Goal: Transaction & Acquisition: Purchase product/service

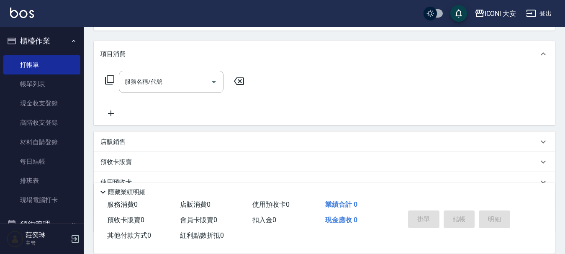
scroll to position [155, 0]
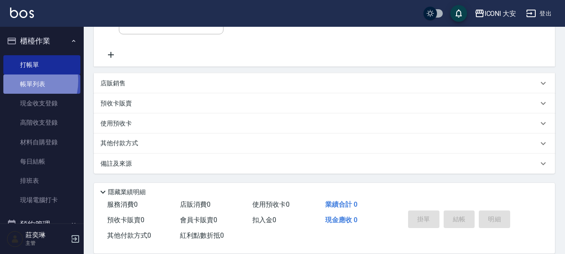
click at [21, 81] on link "帳單列表" at bounding box center [41, 83] width 77 height 19
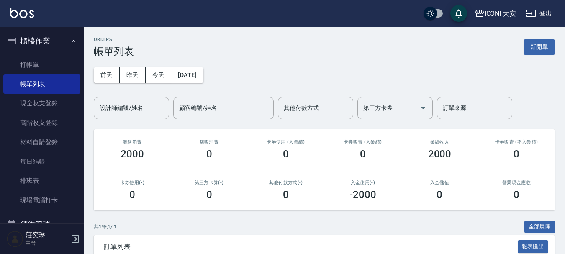
scroll to position [83, 0]
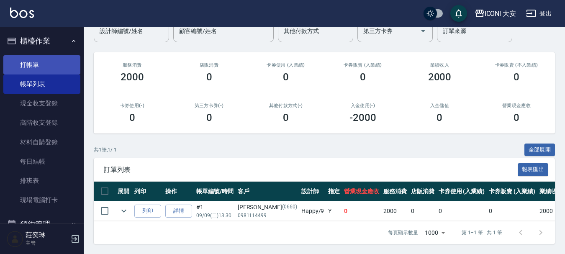
click at [31, 67] on link "打帳單" at bounding box center [41, 64] width 77 height 19
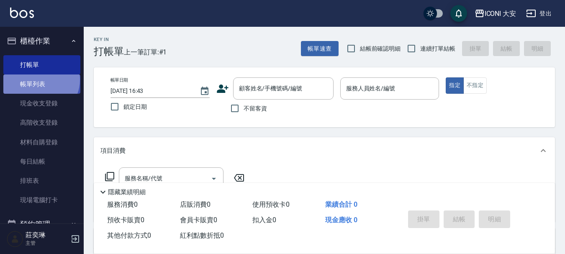
click at [40, 80] on link "帳單列表" at bounding box center [41, 83] width 77 height 19
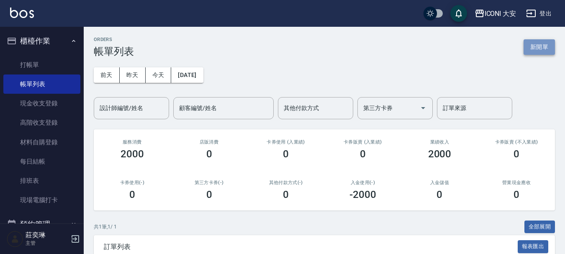
click at [541, 45] on button "新開單" at bounding box center [538, 46] width 31 height 15
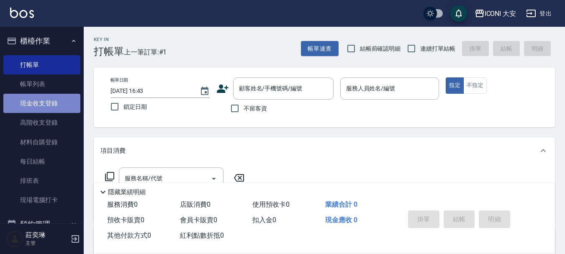
click at [57, 104] on link "現金收支登錄" at bounding box center [41, 103] width 77 height 19
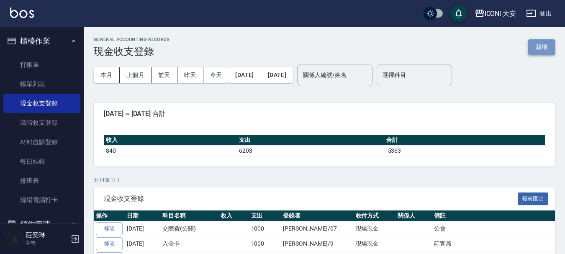
click at [546, 50] on button "新增" at bounding box center [541, 46] width 27 height 15
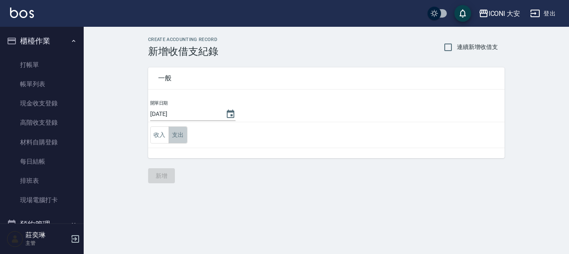
click at [181, 131] on button "支出" at bounding box center [178, 134] width 19 height 17
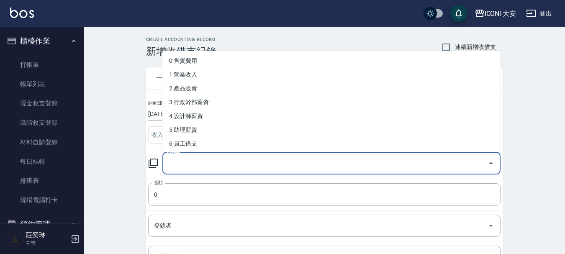
click at [181, 164] on input "科目" at bounding box center [325, 163] width 318 height 15
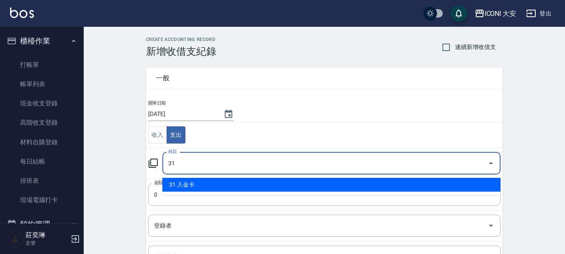
click at [180, 185] on li "31 入金卡" at bounding box center [331, 185] width 338 height 14
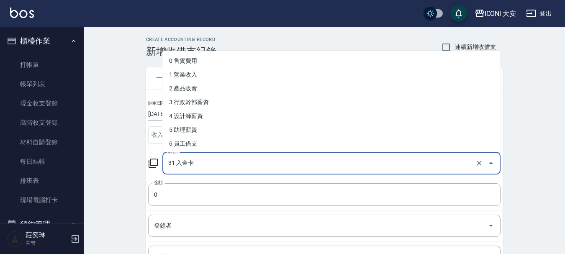
click at [207, 166] on input "31 入金卡" at bounding box center [319, 163] width 307 height 15
click at [489, 162] on icon "Close" at bounding box center [491, 163] width 10 height 10
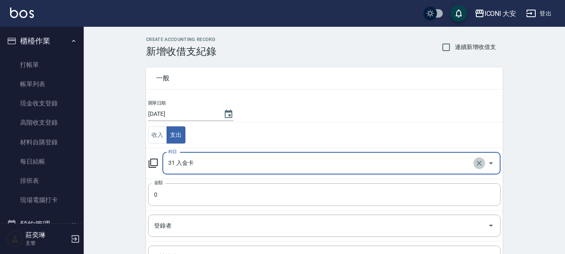
click at [482, 161] on icon "Clear" at bounding box center [479, 163] width 8 height 8
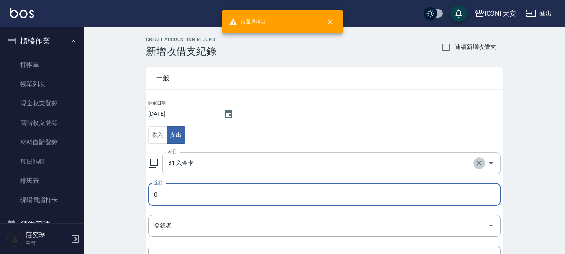
click at [481, 162] on icon "Clear" at bounding box center [479, 163] width 8 height 8
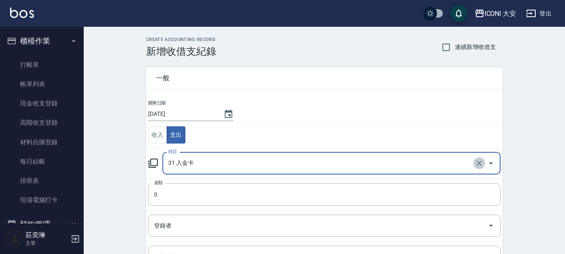
click at [479, 161] on icon "Clear" at bounding box center [479, 163] width 8 height 8
type input "31 入金卡"
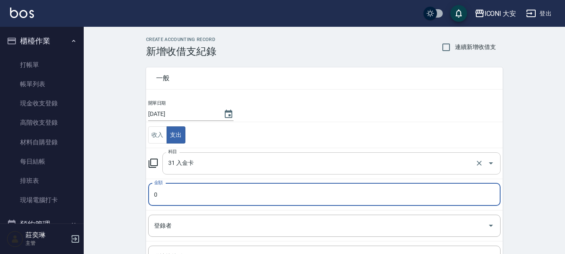
click at [190, 164] on input "31 入金卡" at bounding box center [319, 163] width 307 height 15
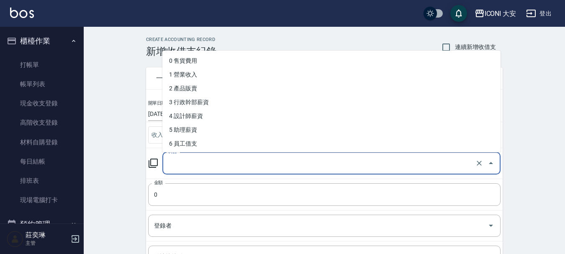
type input "31 入金卡"
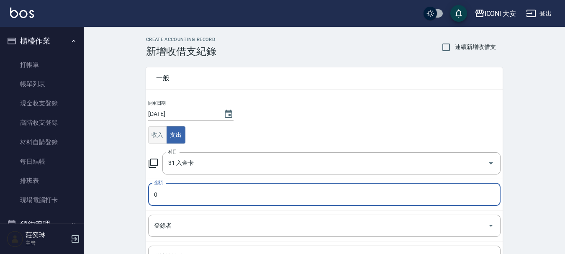
click at [155, 132] on button "收入" at bounding box center [157, 134] width 19 height 17
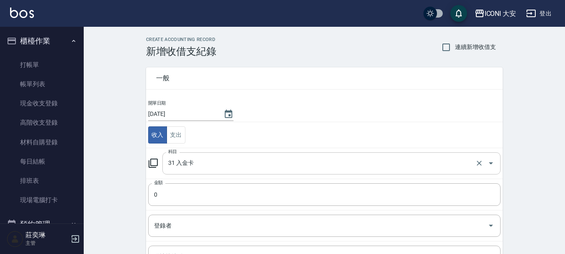
click at [190, 163] on input "31 入金卡" at bounding box center [319, 163] width 307 height 15
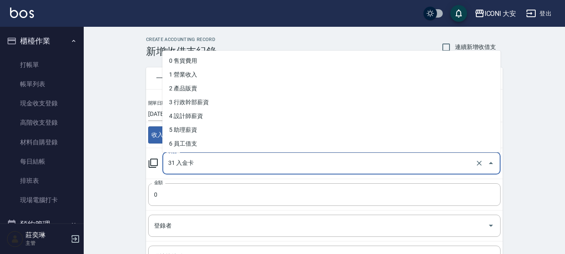
click at [173, 158] on input "31 入金卡" at bounding box center [319, 163] width 307 height 15
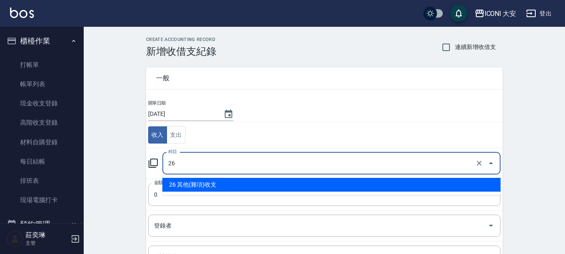
click at [197, 181] on li "26 其他(雜項)收支" at bounding box center [331, 185] width 338 height 14
type input "26 其他(雜項)收支"
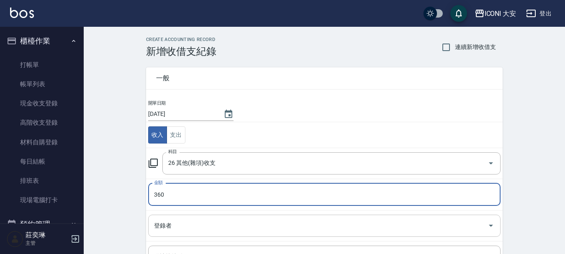
type input "360"
click at [187, 225] on input "登錄者" at bounding box center [318, 225] width 332 height 15
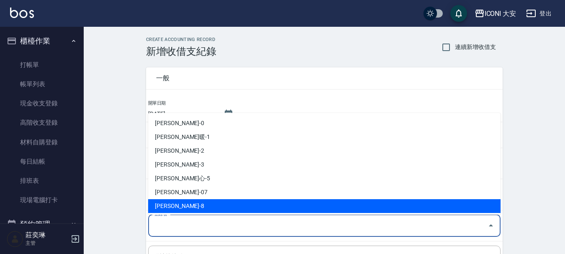
click at [172, 202] on li "[PERSON_NAME]-8" at bounding box center [324, 206] width 352 height 14
type input "[PERSON_NAME]-8"
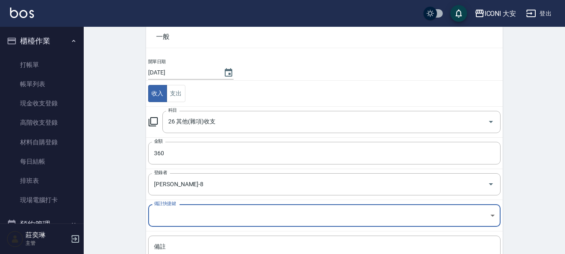
scroll to position [56, 0]
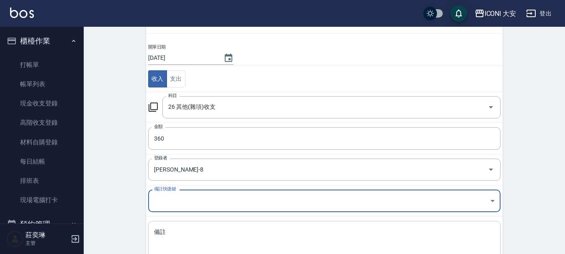
click at [167, 232] on textarea "備註" at bounding box center [324, 242] width 341 height 28
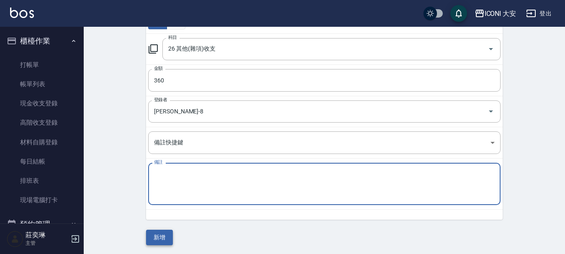
scroll to position [115, 0]
click at [177, 177] on textarea "備註" at bounding box center [324, 183] width 341 height 28
type textarea "藥水*2"
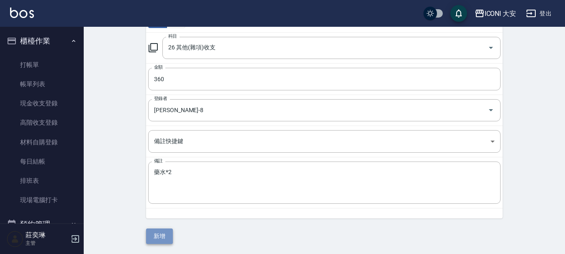
click at [166, 238] on button "新增" at bounding box center [159, 235] width 27 height 15
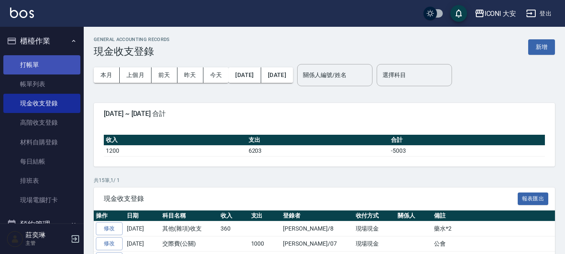
click at [36, 59] on link "打帳單" at bounding box center [41, 64] width 77 height 19
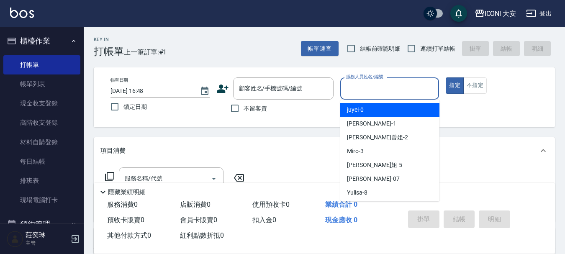
click at [378, 84] on div "服務人員姓名/編號 服務人員姓名/編號" at bounding box center [389, 88] width 99 height 22
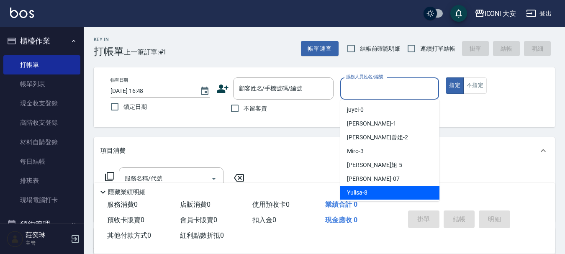
click at [370, 190] on div "Yulisa -8" at bounding box center [389, 193] width 99 height 14
type input "Yulisa-8"
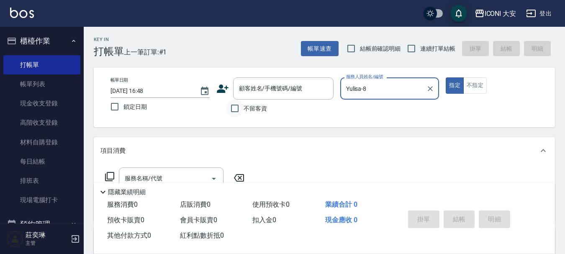
click at [233, 109] on input "不留客資" at bounding box center [235, 109] width 18 height 18
checkbox input "true"
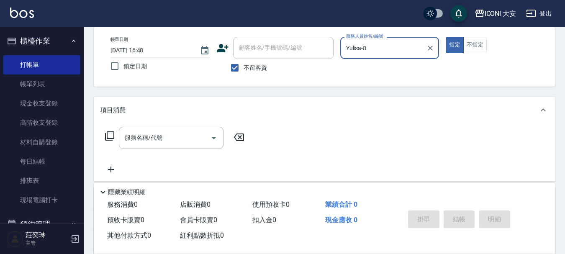
scroll to position [42, 0]
click at [111, 134] on icon at bounding box center [110, 135] width 10 height 10
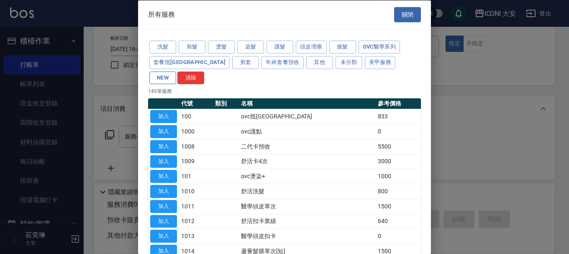
click at [176, 71] on button "NEW" at bounding box center [162, 77] width 27 height 13
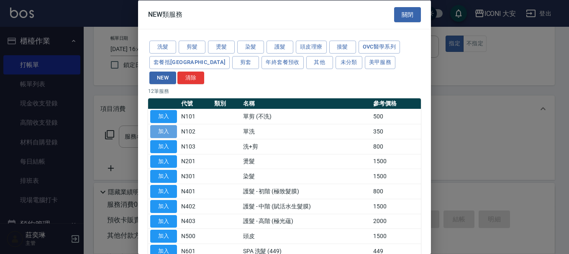
click at [166, 125] on button "加入" at bounding box center [163, 131] width 27 height 13
type input "單洗(N102)"
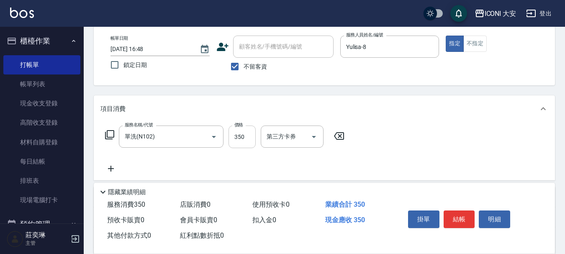
click at [248, 135] on input "350" at bounding box center [241, 137] width 27 height 23
type input "549"
click at [465, 216] on button "結帳" at bounding box center [458, 219] width 31 height 18
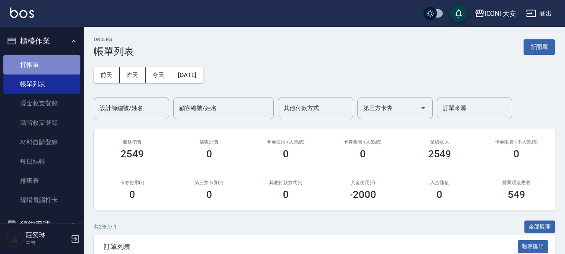
click at [45, 64] on link "打帳單" at bounding box center [41, 64] width 77 height 19
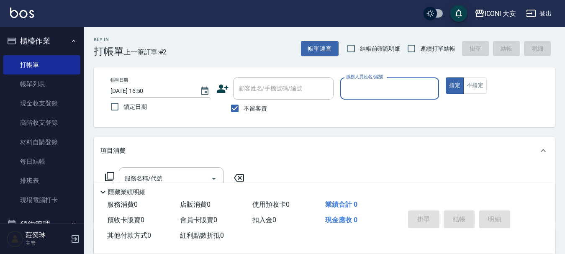
click at [372, 87] on input "服務人員姓名/編號" at bounding box center [390, 88] width 92 height 15
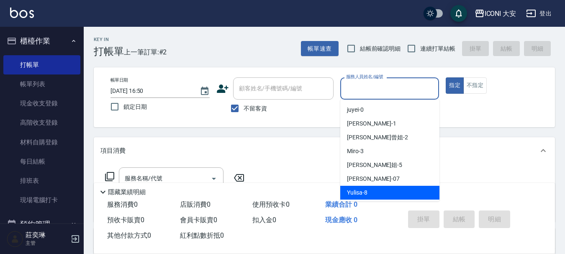
click at [366, 194] on span "Yulisa -8" at bounding box center [357, 192] width 20 height 9
type input "Yulisa-8"
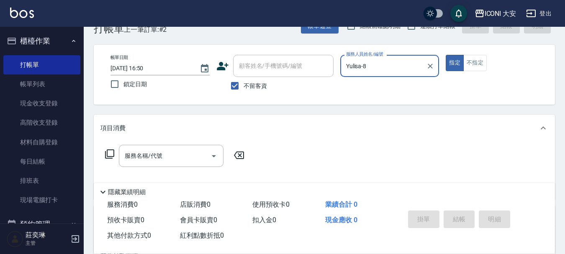
scroll to position [42, 0]
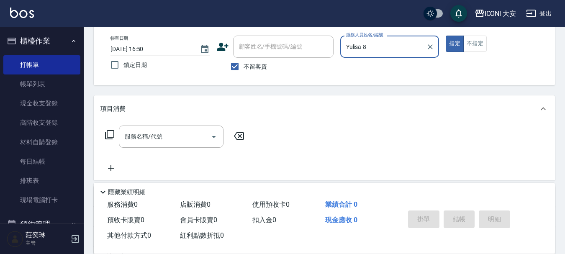
click at [110, 132] on icon at bounding box center [110, 135] width 10 height 10
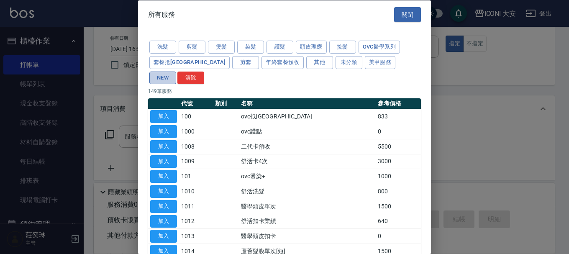
click at [176, 71] on button "NEW" at bounding box center [162, 77] width 27 height 13
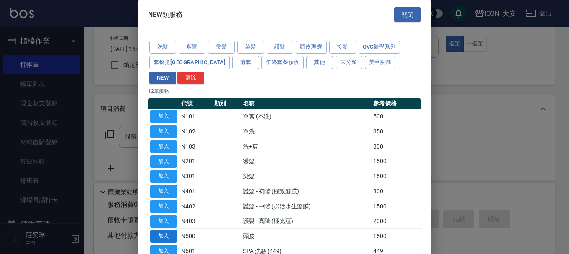
click at [164, 230] on button "加入" at bounding box center [163, 236] width 27 height 13
type input "頭皮(N500)"
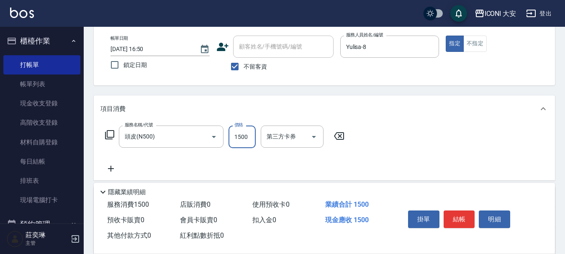
click at [250, 136] on input "1500" at bounding box center [241, 137] width 27 height 23
type input "1400"
click at [462, 218] on button "結帳" at bounding box center [458, 219] width 31 height 18
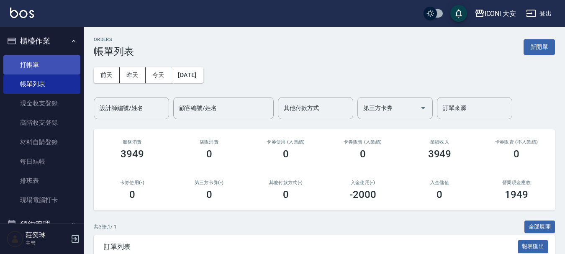
click at [22, 66] on link "打帳單" at bounding box center [41, 64] width 77 height 19
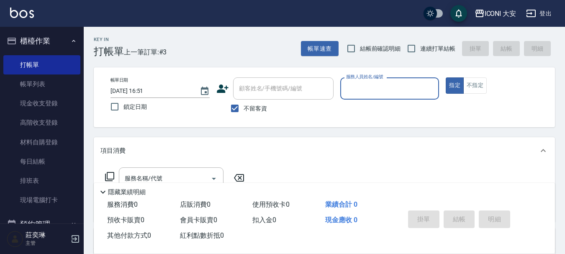
click at [374, 90] on input "服務人員姓名/編號" at bounding box center [390, 88] width 92 height 15
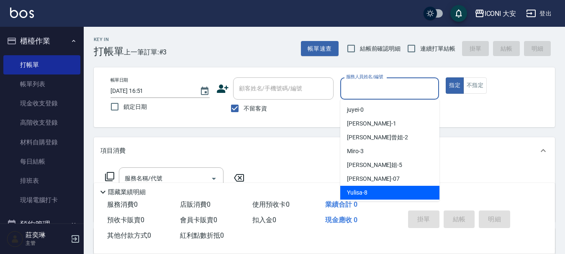
click at [371, 193] on div "Yulisa -8" at bounding box center [389, 193] width 99 height 14
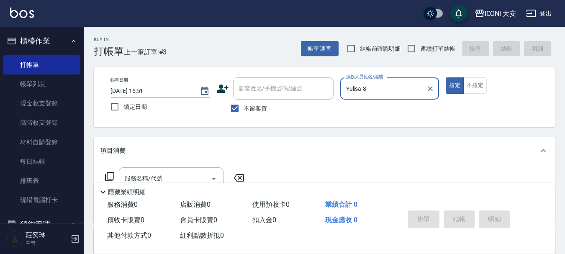
type input "Yulisa-8"
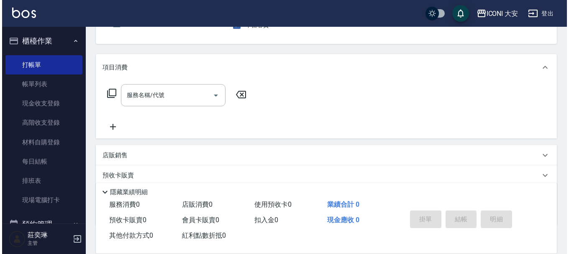
scroll to position [84, 0]
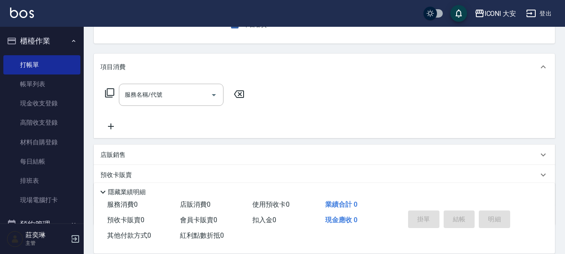
click at [110, 91] on icon at bounding box center [110, 93] width 10 height 10
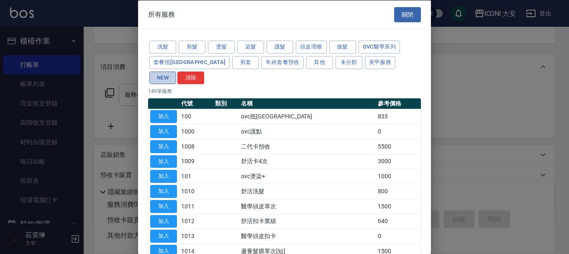
click at [176, 71] on button "NEW" at bounding box center [162, 77] width 27 height 13
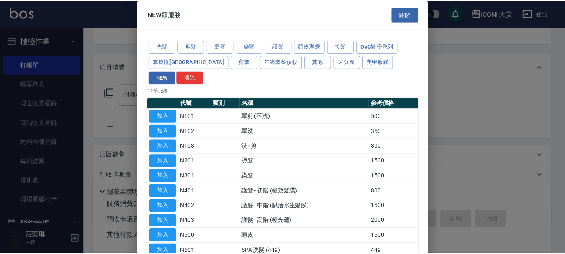
scroll to position [42, 0]
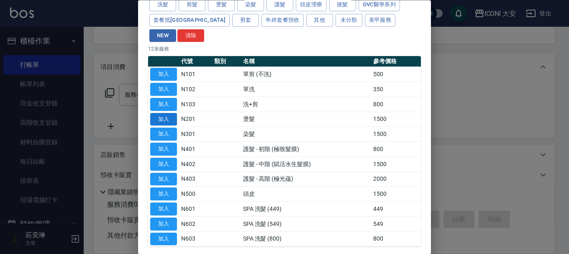
click at [166, 113] on button "加入" at bounding box center [163, 119] width 27 height 13
type input "燙髮(N201)"
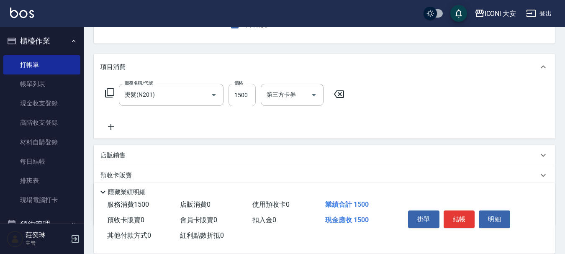
click at [252, 95] on input "1500" at bounding box center [241, 95] width 27 height 23
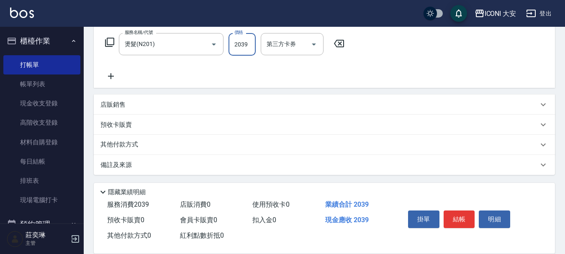
scroll to position [136, 0]
type input "2039"
click at [111, 143] on p "其他付款方式" at bounding box center [121, 143] width 42 height 9
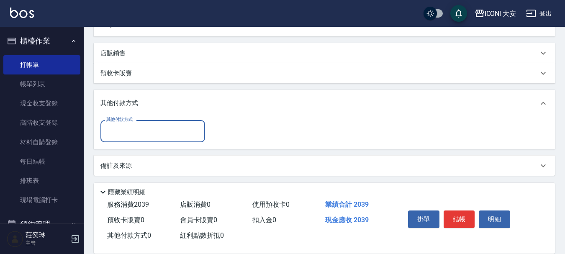
scroll to position [188, 0]
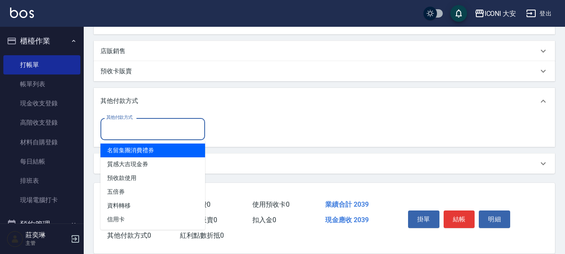
click at [144, 130] on input "其他付款方式" at bounding box center [152, 129] width 97 height 15
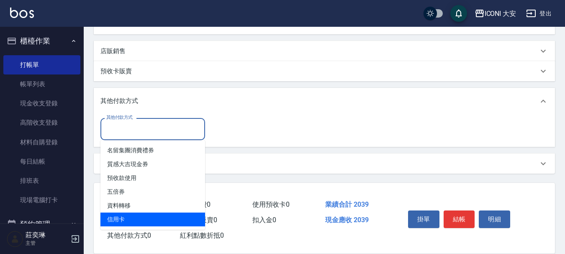
click at [126, 218] on span "信用卡" at bounding box center [152, 220] width 105 height 14
type input "信用卡"
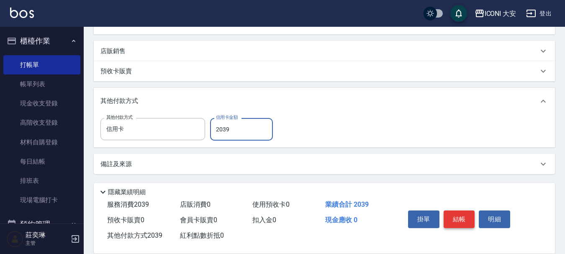
type input "2039"
click at [470, 215] on button "結帳" at bounding box center [458, 219] width 31 height 18
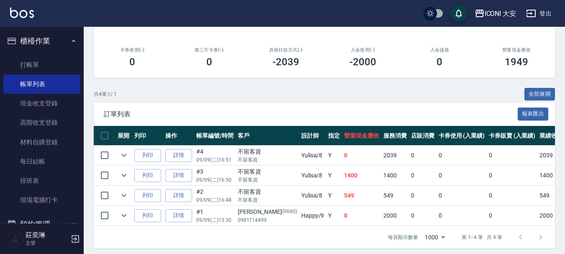
scroll to position [143, 0]
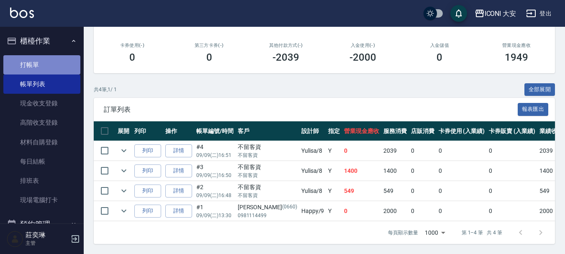
click at [61, 65] on link "打帳單" at bounding box center [41, 64] width 77 height 19
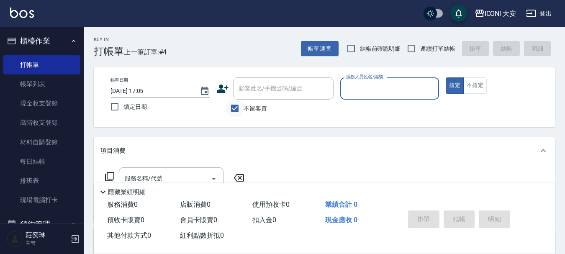
click at [237, 109] on input "不留客資" at bounding box center [235, 109] width 18 height 18
checkbox input "false"
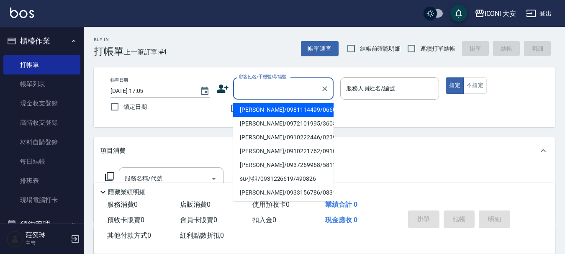
click at [246, 93] on input "顧客姓名/手機號碼/編號" at bounding box center [277, 88] width 80 height 15
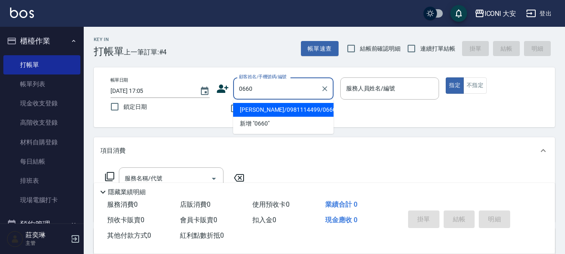
type input "[PERSON_NAME]/0981114499/0660"
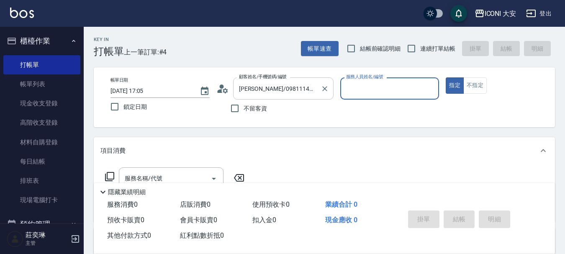
type input "Happy-9"
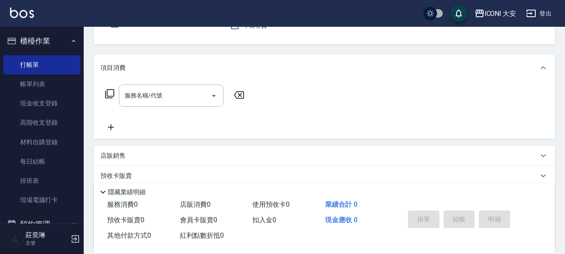
scroll to position [84, 0]
click at [151, 103] on div "服務名稱/代號" at bounding box center [171, 95] width 105 height 22
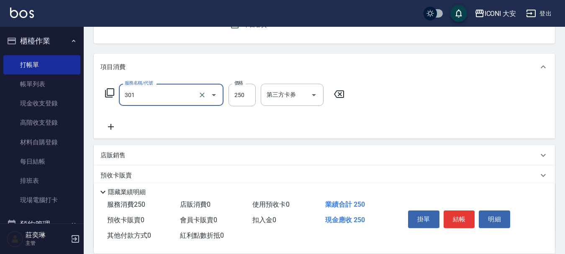
type input "兒童剪髪(301)"
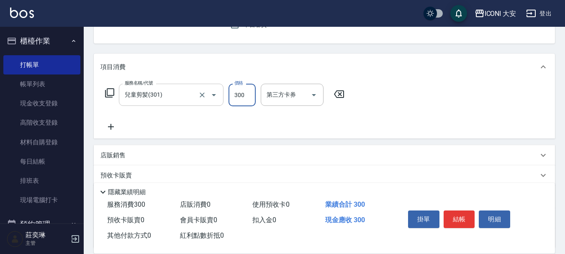
type input "300"
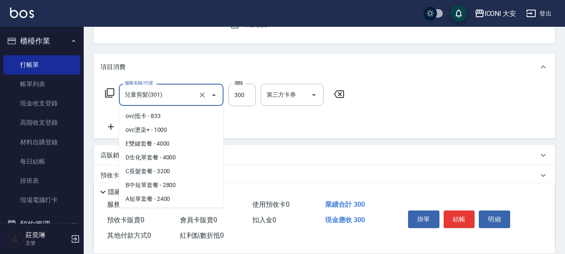
click at [166, 93] on input "兒童剪髪(301)" at bounding box center [160, 94] width 74 height 15
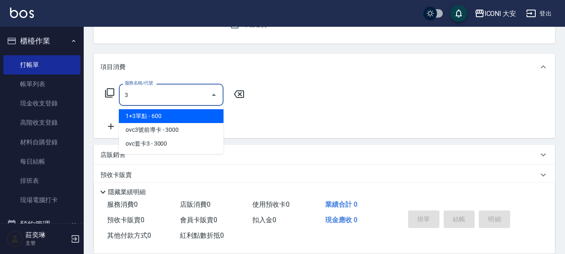
scroll to position [0, 0]
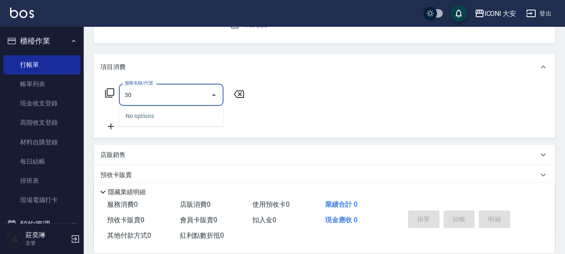
type input "304"
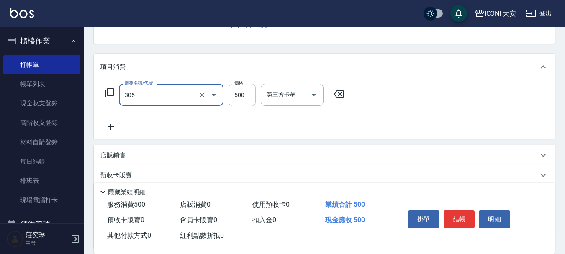
type input "剪髮(305)"
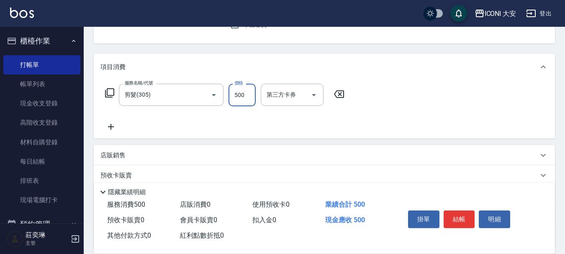
click at [248, 96] on input "500" at bounding box center [241, 95] width 27 height 23
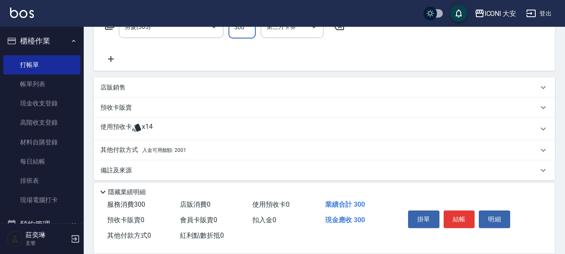
scroll to position [158, 0]
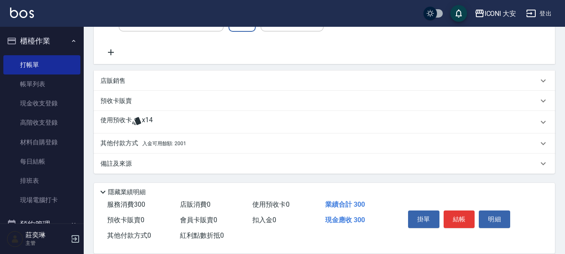
type input "300"
click at [179, 147] on p "其他付款方式 入金可用餘額: 2001" at bounding box center [143, 143] width 86 height 9
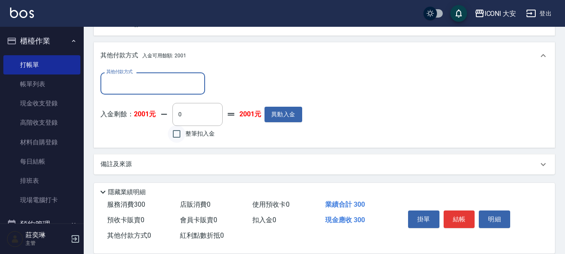
scroll to position [256, 0]
click at [182, 138] on input "整筆扣入金" at bounding box center [177, 134] width 18 height 18
checkbox input "true"
type input "300"
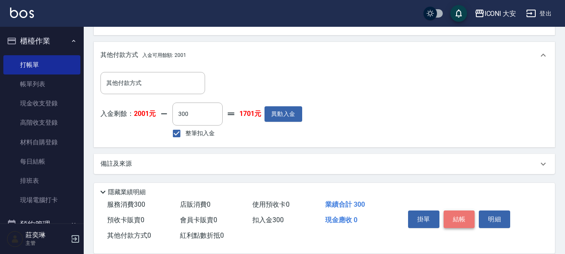
click at [459, 214] on button "結帳" at bounding box center [458, 219] width 31 height 18
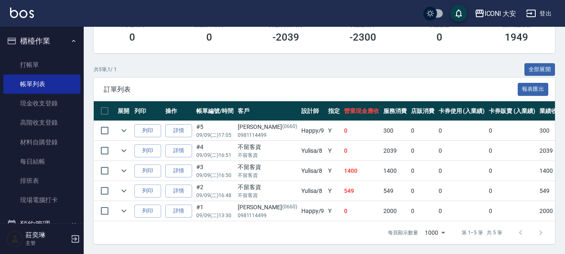
scroll to position [164, 0]
click at [35, 64] on link "打帳單" at bounding box center [41, 64] width 77 height 19
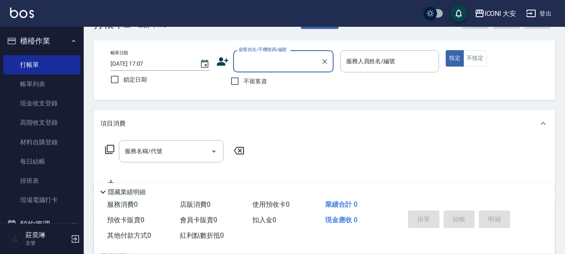
scroll to position [42, 0]
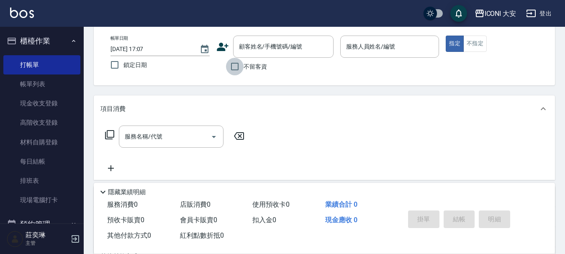
click at [238, 73] on input "不留客資" at bounding box center [235, 67] width 18 height 18
checkbox input "true"
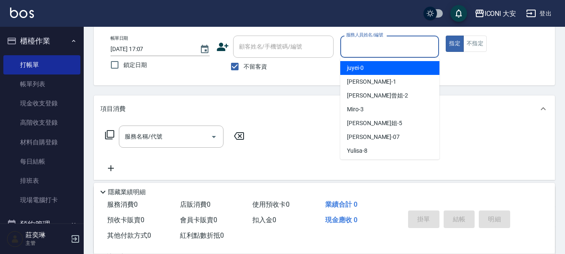
click at [384, 43] on input "服務人員姓名/編號" at bounding box center [390, 46] width 92 height 15
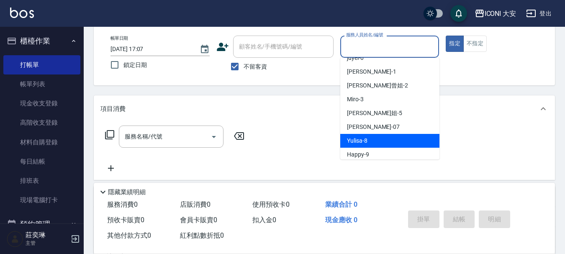
scroll to position [15, 0]
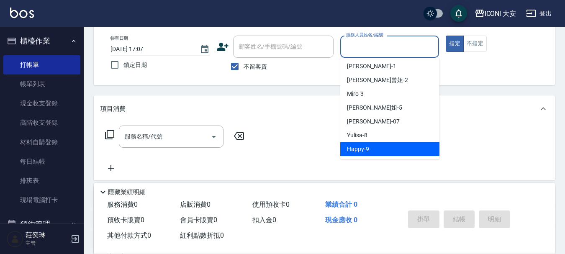
click at [370, 145] on div "Happy -9" at bounding box center [389, 149] width 99 height 14
type input "Happy-9"
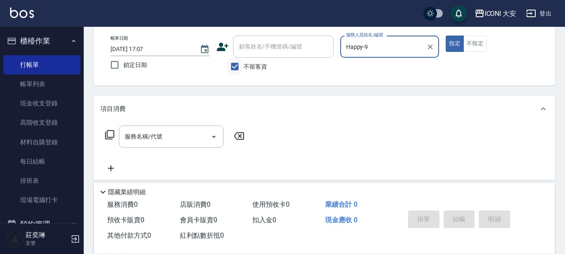
drag, startPoint x: 236, startPoint y: 65, endPoint x: 243, endPoint y: 59, distance: 9.8
click at [237, 65] on input "不留客資" at bounding box center [235, 67] width 18 height 18
checkbox input "false"
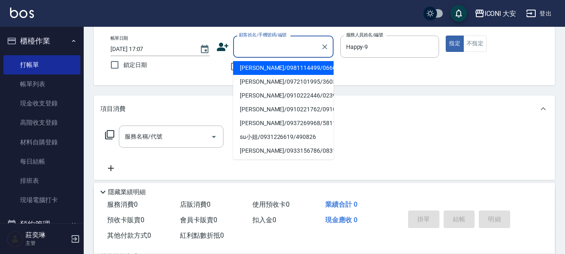
click at [248, 44] on input "顧客姓名/手機號碼/編號" at bounding box center [277, 46] width 80 height 15
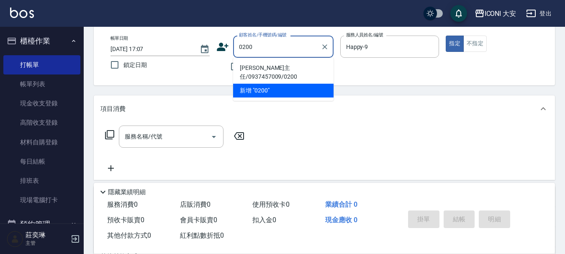
click at [260, 67] on li "[PERSON_NAME]主任/0937457009/0200" at bounding box center [283, 72] width 100 height 23
type input "[PERSON_NAME]主任/0937457009/0200"
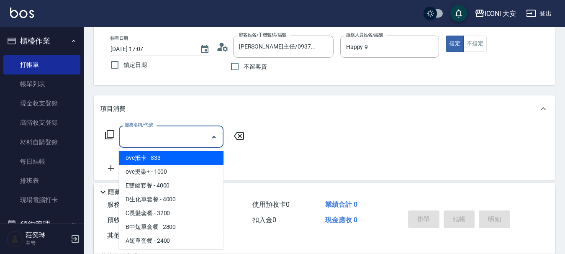
click at [172, 137] on input "服務名稱/代號" at bounding box center [165, 136] width 85 height 15
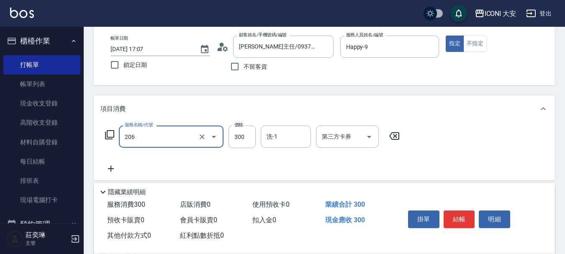
type input "洗髮(206)"
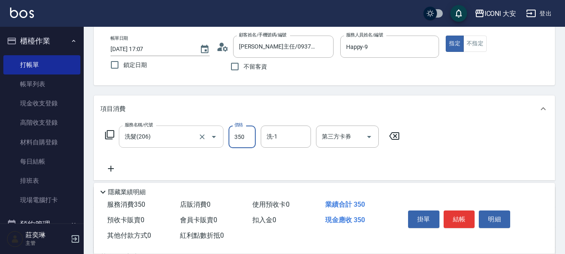
type input "350"
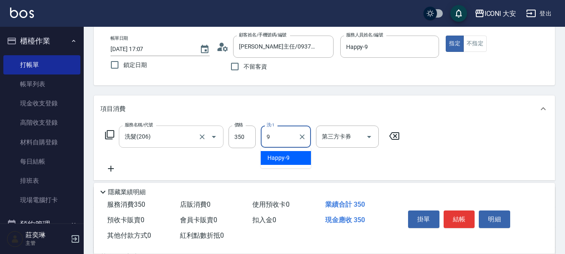
type input "Happy-9"
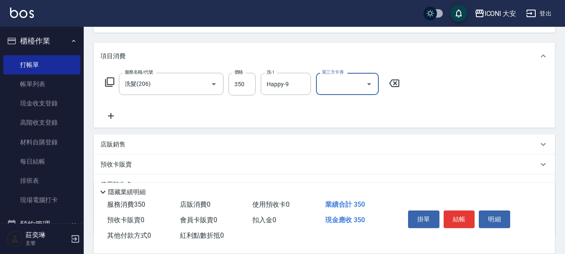
scroll to position [156, 0]
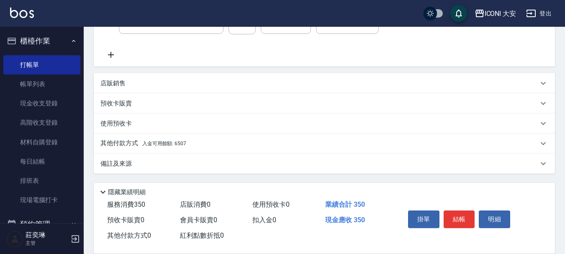
click at [181, 142] on span "入金可用餘額: 6507" at bounding box center [164, 144] width 44 height 6
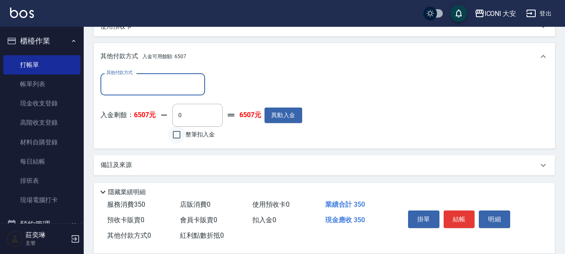
scroll to position [254, 0]
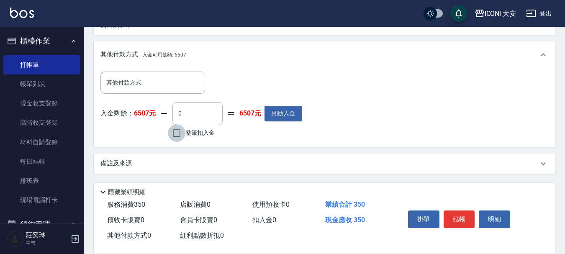
click at [181, 136] on input "整筆扣入金" at bounding box center [177, 133] width 18 height 18
checkbox input "true"
type input "350"
click at [458, 214] on button "結帳" at bounding box center [458, 219] width 31 height 18
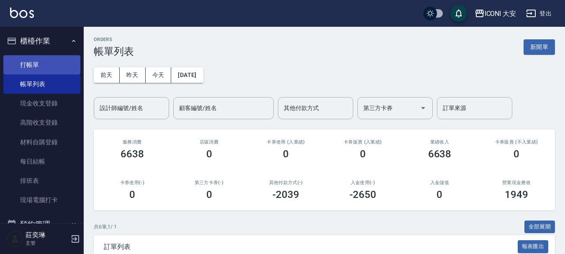
click at [43, 65] on link "打帳單" at bounding box center [41, 64] width 77 height 19
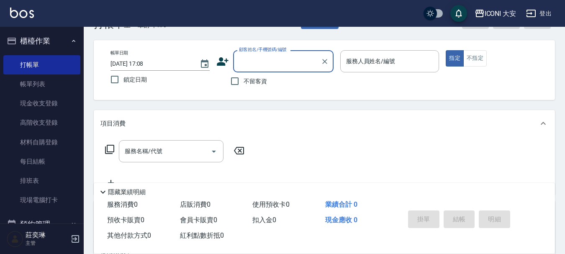
scroll to position [42, 0]
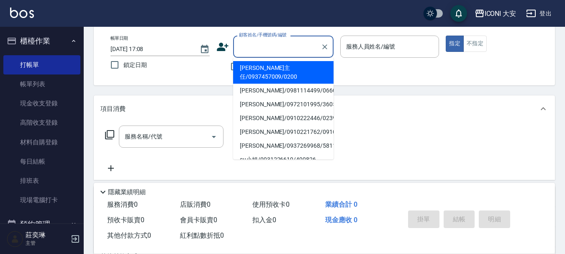
click at [260, 50] on input "顧客姓名/手機號碼/編號" at bounding box center [277, 46] width 80 height 15
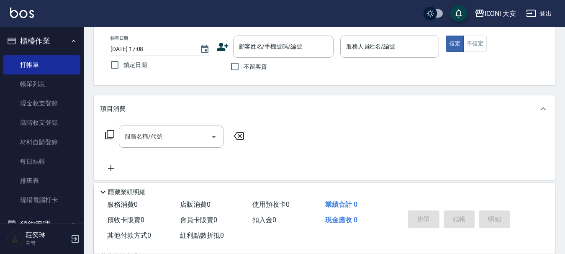
click at [353, 93] on div "Key In 打帳單 上一筆訂單:#6 帳單速查 結帳前確認明細 連續打單結帳 掛單 結帳 明細 帳單日期 [DATE] 17:08 鎖定日期 顧客姓名/手機…" at bounding box center [324, 176] width 481 height 382
click at [236, 71] on input "不留客資" at bounding box center [235, 67] width 18 height 18
checkbox input "true"
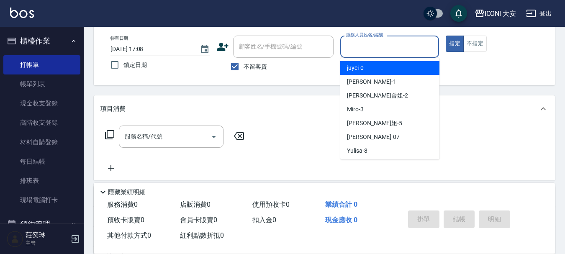
click at [394, 47] on input "服務人員姓名/編號" at bounding box center [390, 46] width 92 height 15
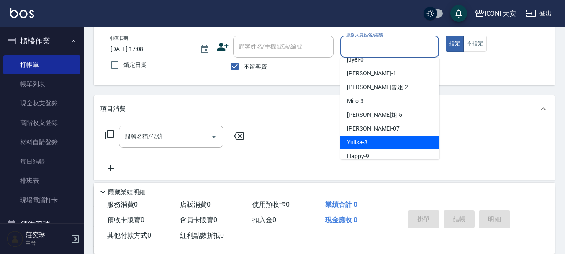
scroll to position [15, 0]
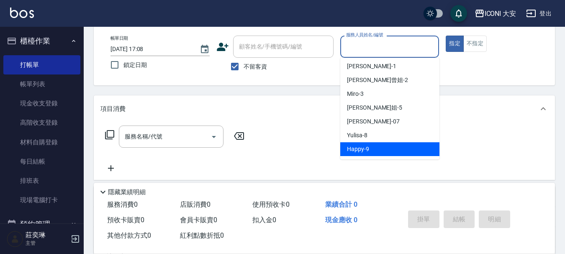
click at [362, 145] on span "Happy -9" at bounding box center [358, 149] width 22 height 9
type input "Happy-9"
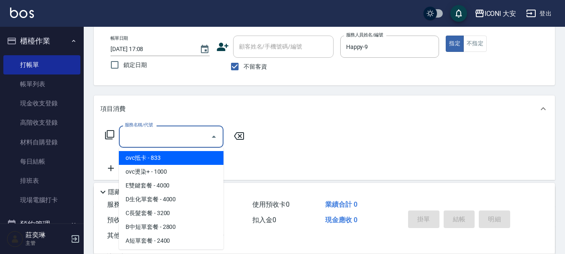
click at [193, 133] on input "服務名稱/代號" at bounding box center [165, 136] width 85 height 15
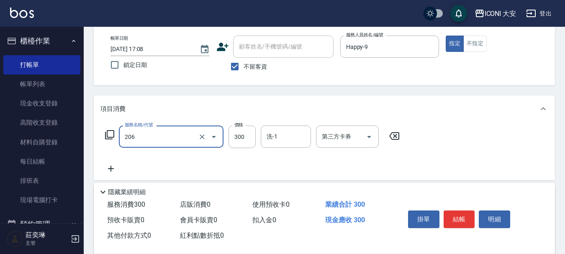
type input "洗髮(206)"
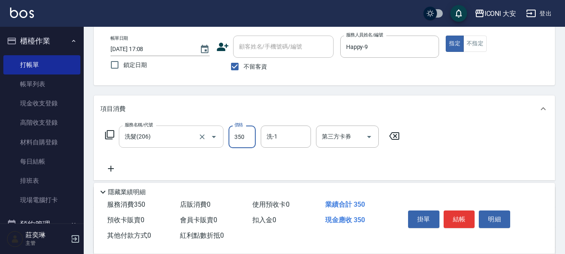
type input "350"
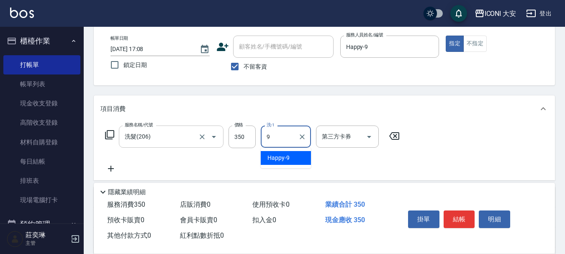
type input "Happy-9"
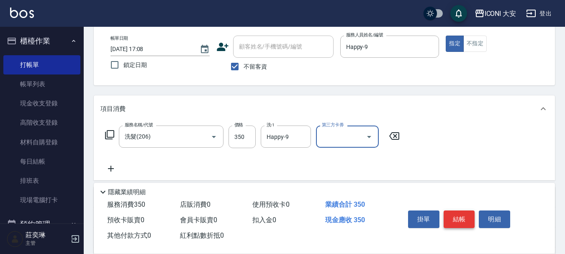
click at [461, 219] on button "結帳" at bounding box center [458, 219] width 31 height 18
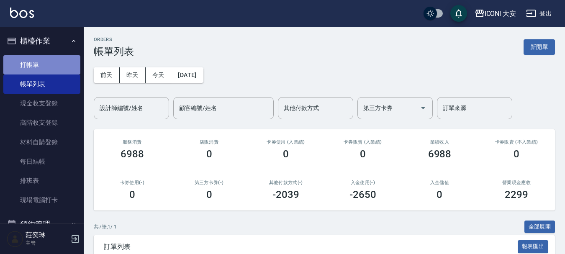
click at [47, 65] on link "打帳單" at bounding box center [41, 64] width 77 height 19
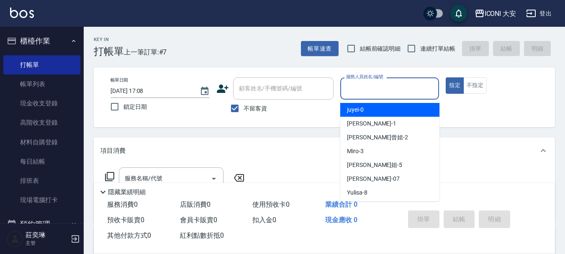
click at [371, 87] on input "服務人員姓名/編號" at bounding box center [390, 88] width 92 height 15
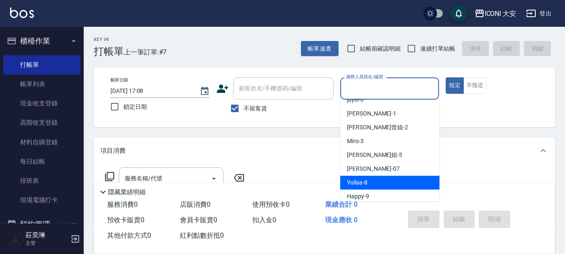
scroll to position [15, 0]
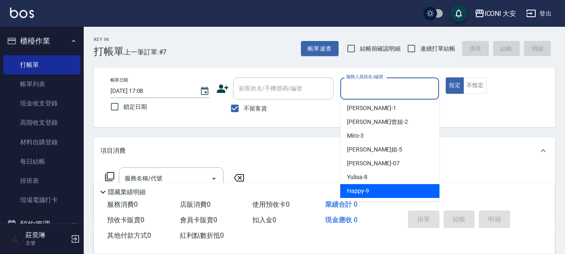
click at [362, 186] on div "Happy -9" at bounding box center [389, 191] width 99 height 14
type input "Happy-9"
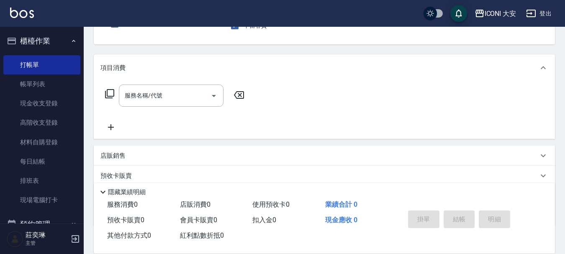
scroll to position [84, 0]
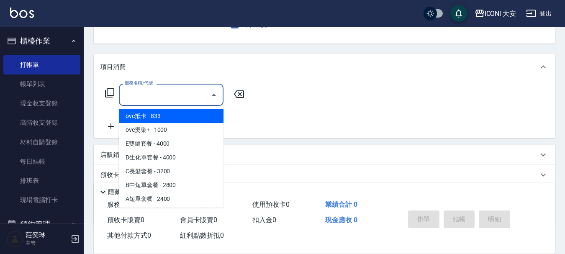
click at [185, 92] on input "服務名稱/代號" at bounding box center [165, 94] width 85 height 15
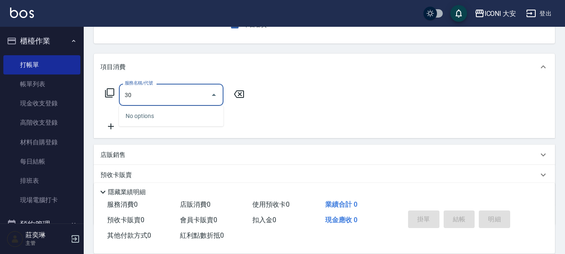
type input "3"
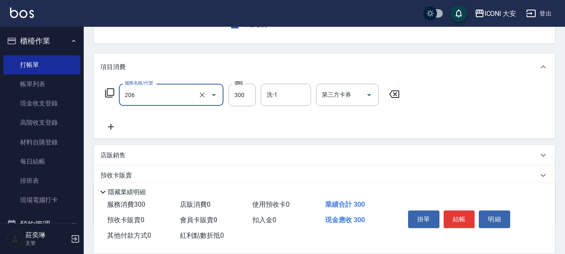
type input "洗髮(206)"
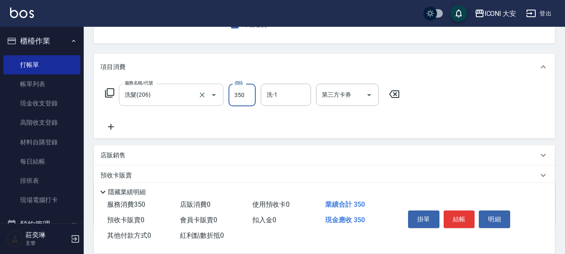
type input "350"
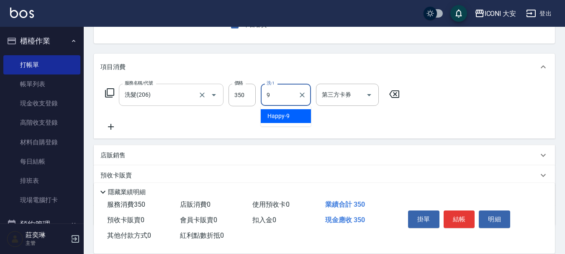
type input "Happy-9"
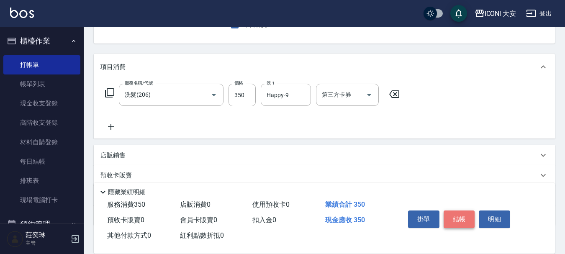
click at [449, 214] on button "結帳" at bounding box center [458, 219] width 31 height 18
